Goal: Check status: Check status

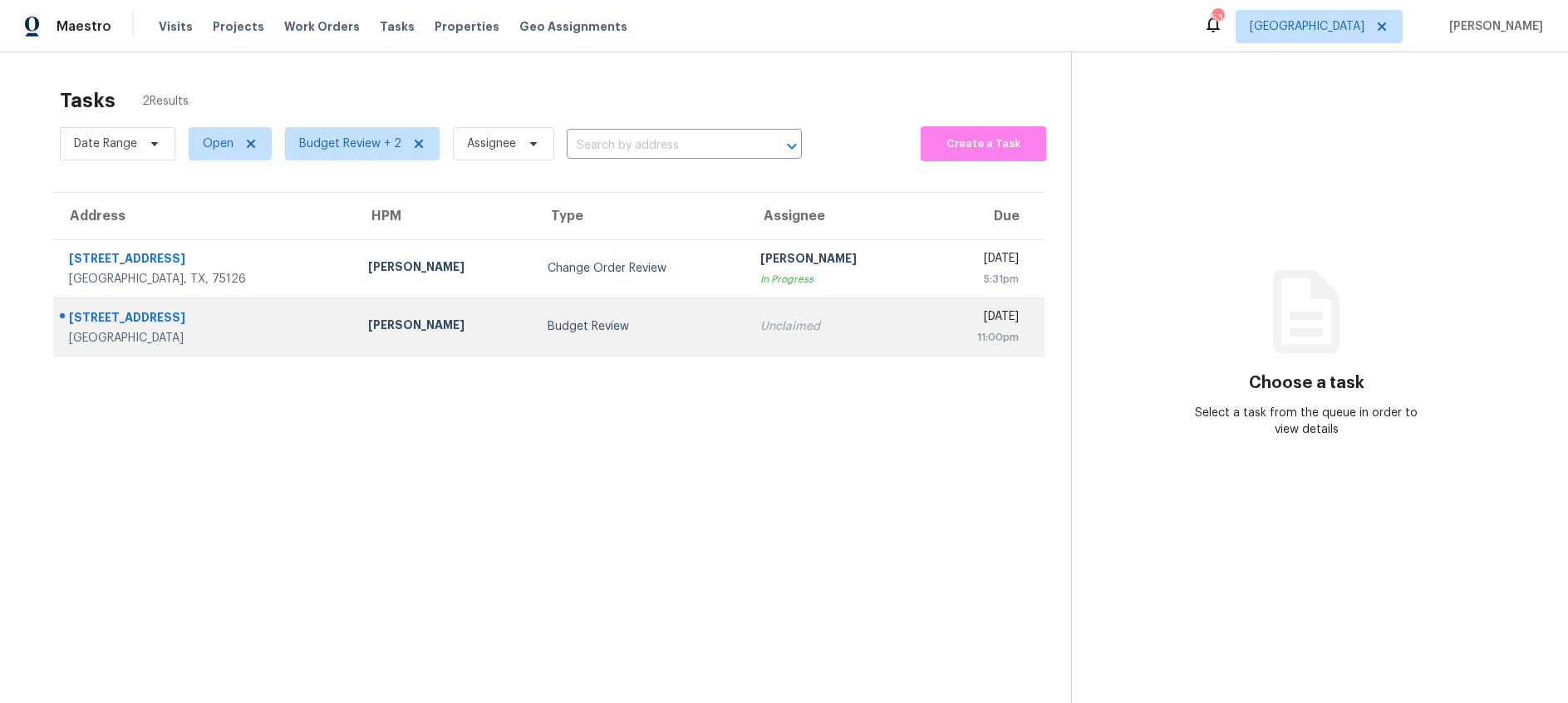
click at [555, 322] on div "Budget Review" at bounding box center [640, 327] width 186 height 17
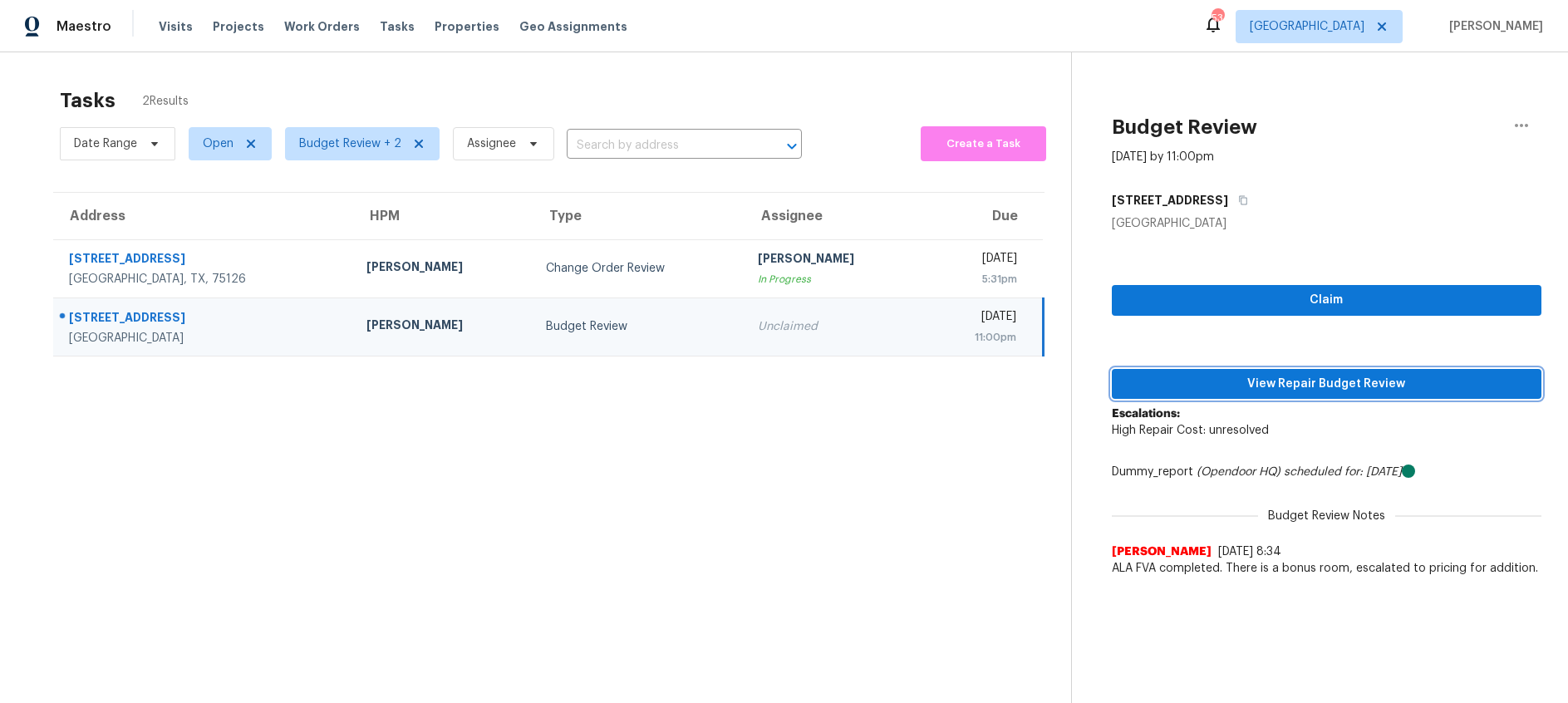
click at [1229, 382] on span "View Repair Budget Review" at bounding box center [1326, 384] width 403 height 21
